Goal: Information Seeking & Learning: Learn about a topic

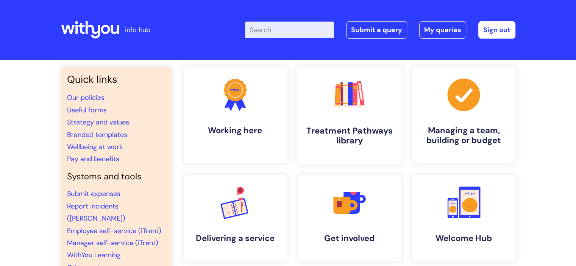
click at [385, 153] on link ".cls-1{fill:#f89b22;}.cls-1,.cls-2,.cls-3,.cls-4,.cls-5,.cls-6,.cls-7{stroke-wi…" at bounding box center [349, 115] width 105 height 97
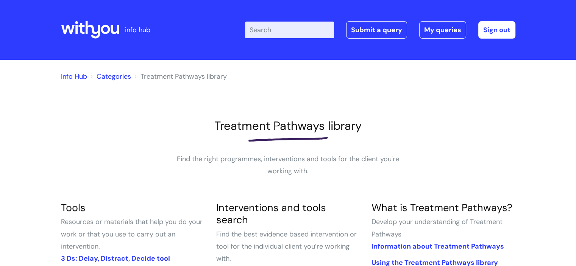
click at [276, 29] on input "Enter your search term here..." at bounding box center [289, 30] width 89 height 17
type input "alcohol [MEDICAL_DATA]"
click button "Search" at bounding box center [0, 0] width 0 height 0
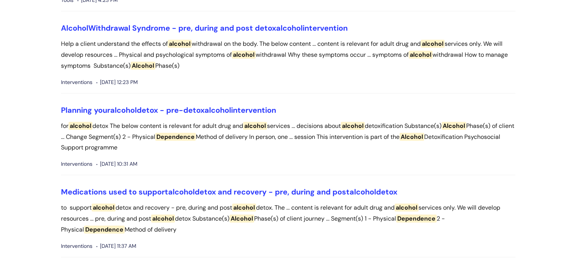
scroll to position [148, 0]
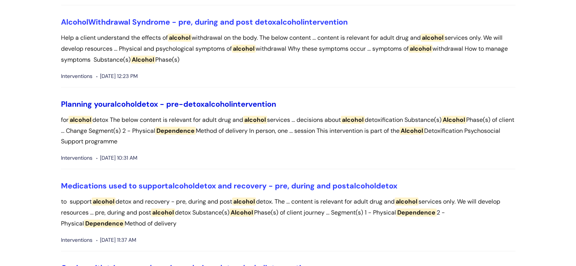
click at [206, 101] on link "Planning your alcohol detox - pre-detox alcohol intervention" at bounding box center [168, 104] width 215 height 10
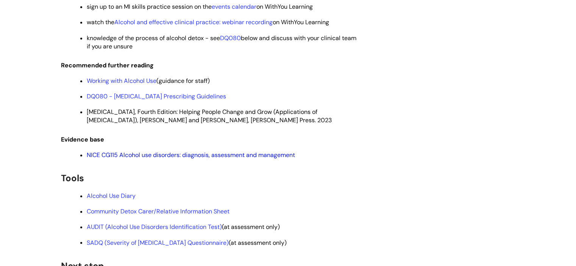
scroll to position [1176, 0]
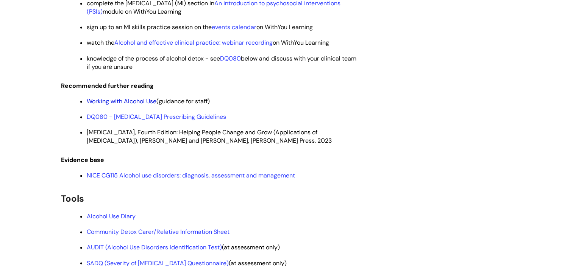
click at [127, 105] on link "Working with Alcohol Use" at bounding box center [122, 101] width 70 height 8
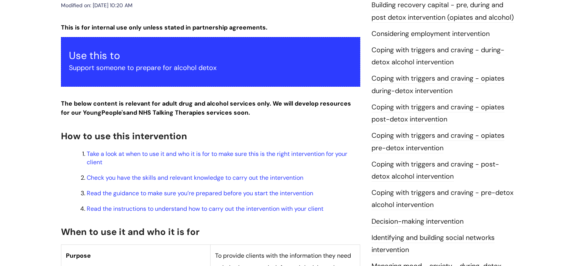
scroll to position [0, 0]
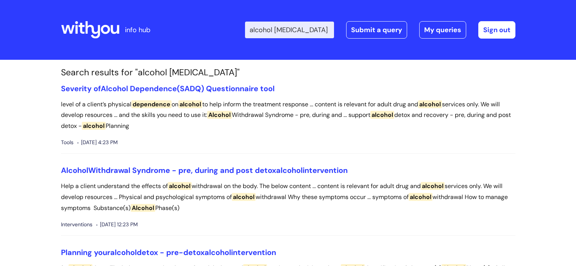
scroll to position [148, 0]
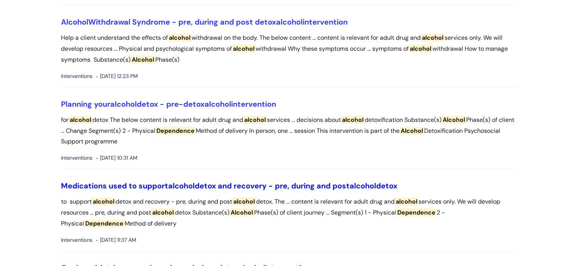
click at [235, 183] on link "Medications used to support alcohol detox and recovery - pre, during and post a…" at bounding box center [229, 186] width 336 height 10
